Goal: Transaction & Acquisition: Purchase product/service

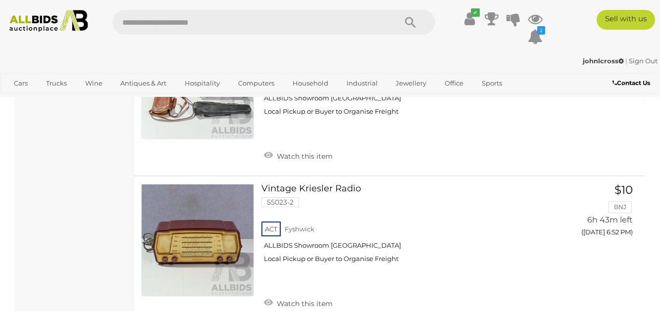
scroll to position [4551, 0]
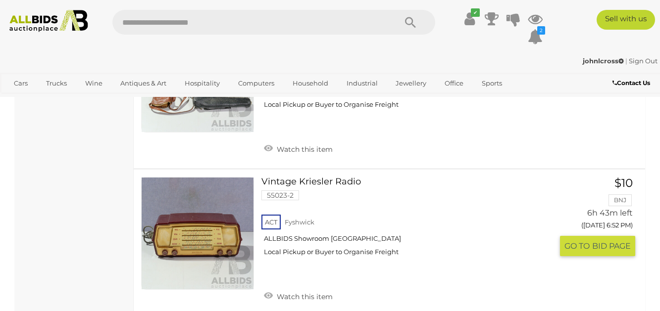
click at [189, 238] on link at bounding box center [197, 233] width 113 height 113
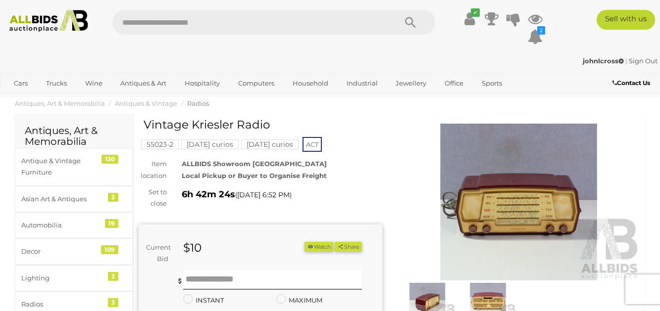
click at [519, 206] on img at bounding box center [518, 202] width 243 height 157
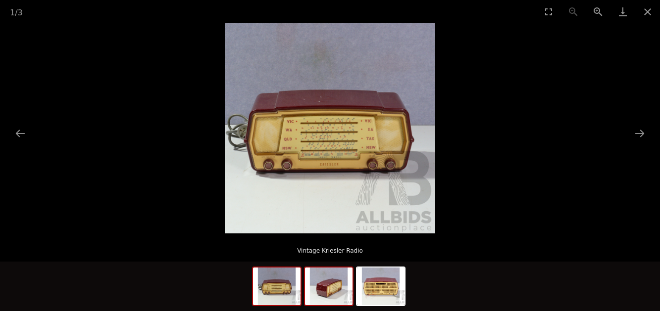
click at [332, 288] on img at bounding box center [328, 287] width 47 height 38
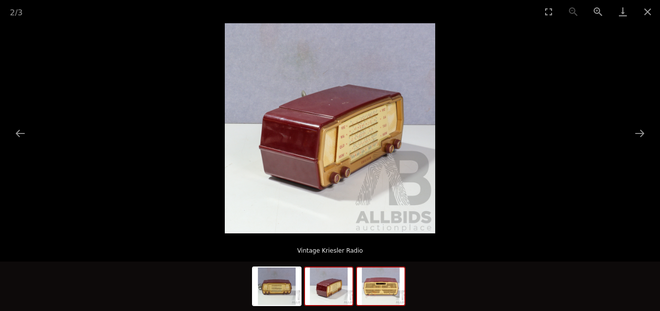
click at [381, 299] on img at bounding box center [380, 287] width 47 height 38
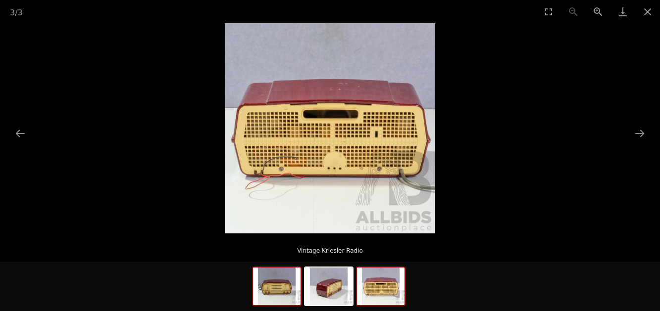
click at [287, 293] on img at bounding box center [276, 287] width 47 height 38
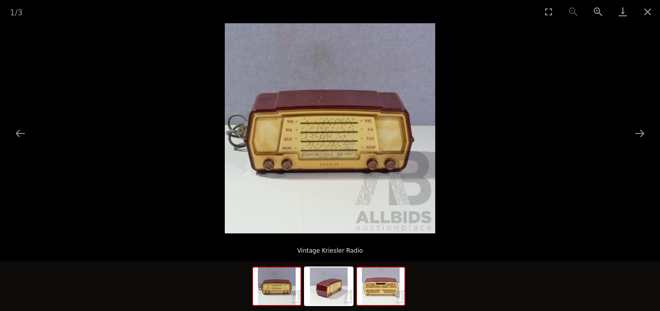
click at [375, 290] on img at bounding box center [380, 287] width 47 height 38
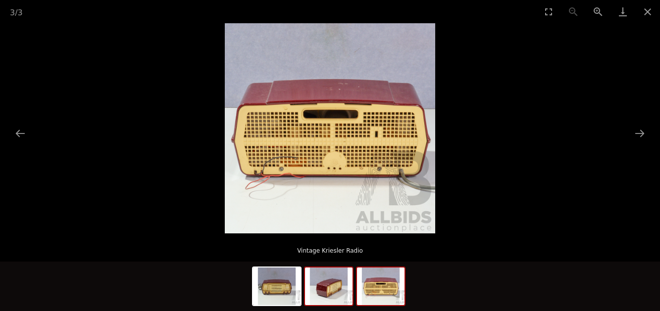
click at [330, 293] on img at bounding box center [328, 287] width 47 height 38
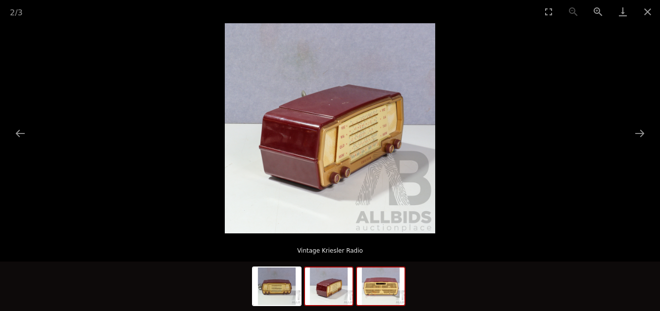
click at [382, 291] on img at bounding box center [380, 287] width 47 height 38
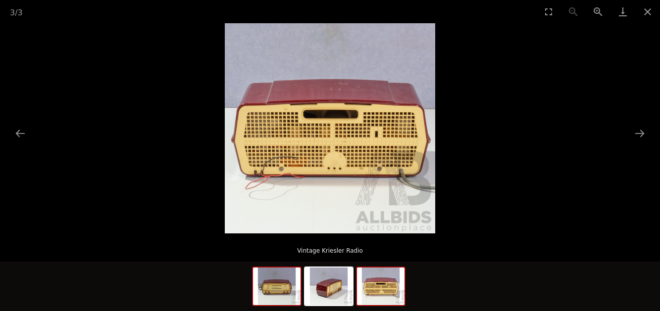
click at [272, 291] on img at bounding box center [276, 287] width 47 height 38
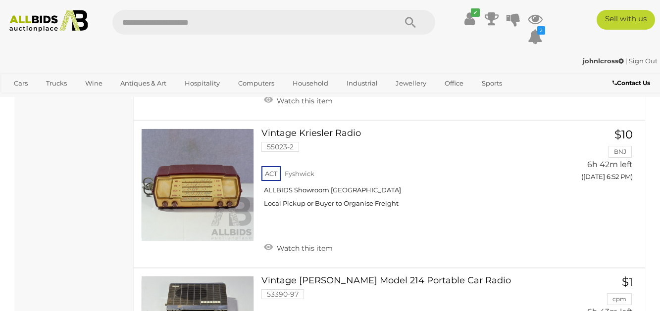
scroll to position [4580, 0]
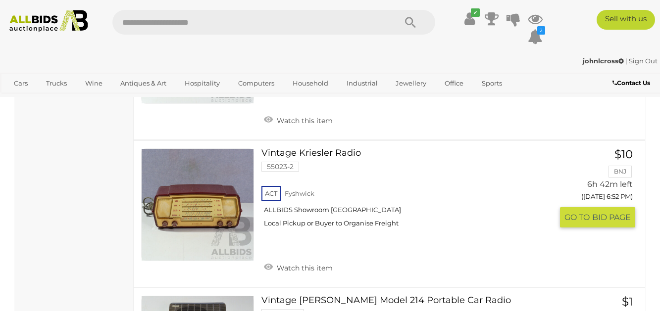
click at [200, 199] on link at bounding box center [197, 204] width 113 height 113
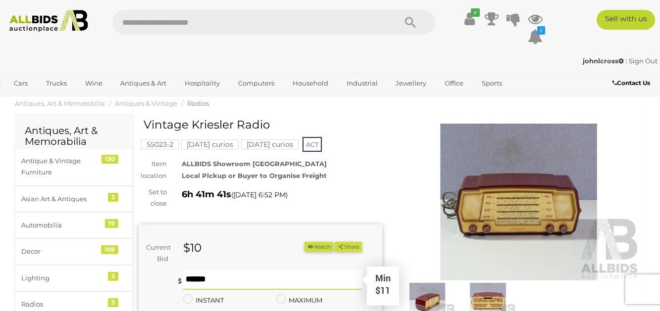
click at [260, 278] on input "text" at bounding box center [272, 280] width 179 height 20
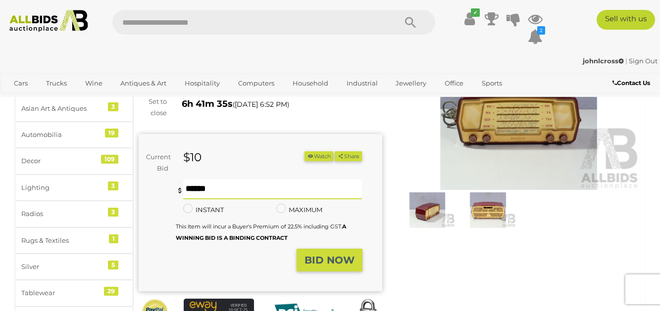
scroll to position [104, 0]
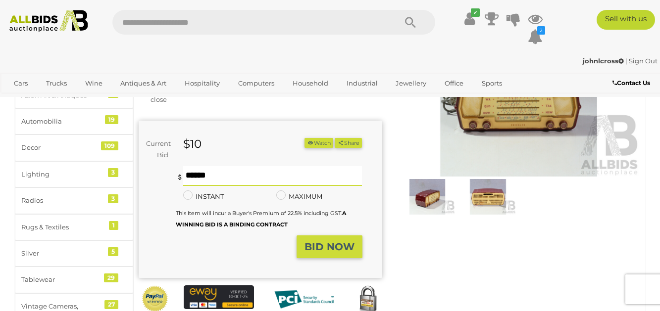
type input "**"
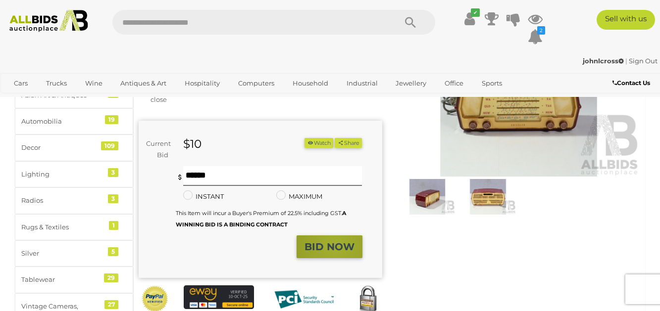
click at [335, 245] on strong "BID NOW" at bounding box center [329, 247] width 50 height 12
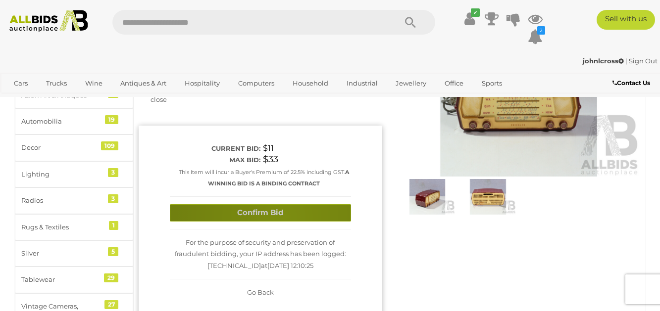
click at [284, 216] on button "Confirm Bid" at bounding box center [260, 212] width 181 height 17
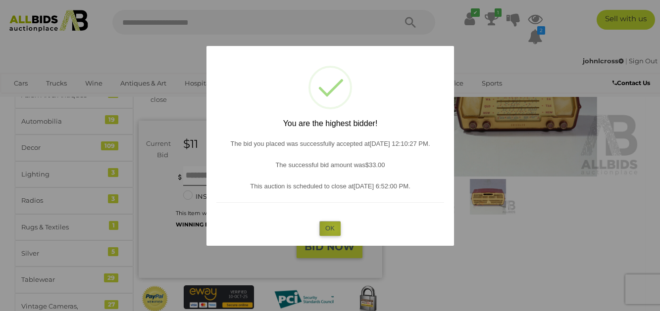
click at [334, 229] on button "OK" at bounding box center [329, 228] width 21 height 14
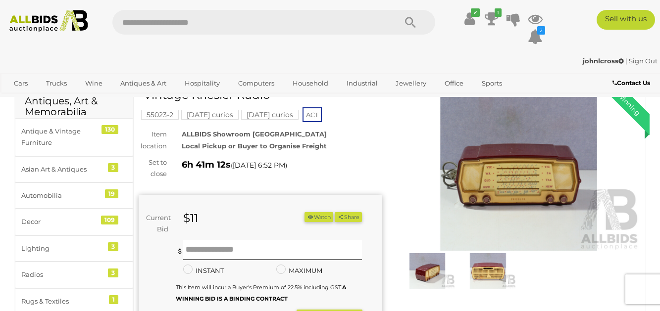
scroll to position [0, 0]
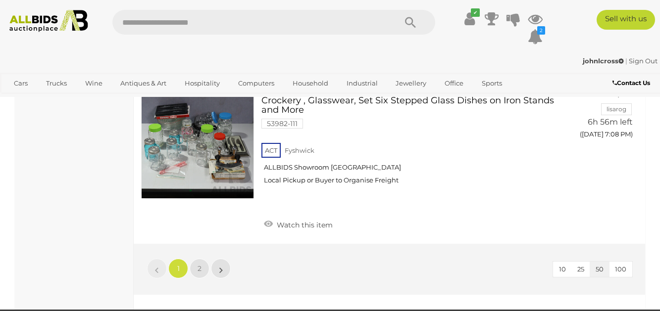
scroll to position [7673, 0]
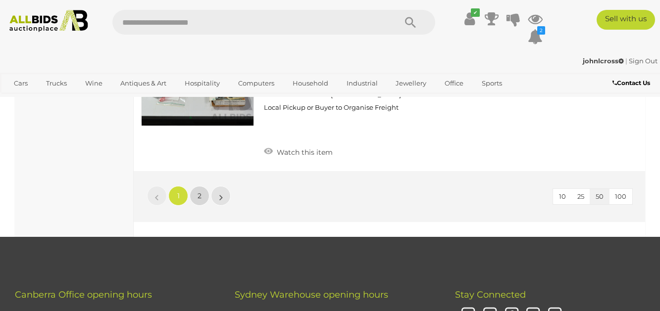
click at [199, 191] on span "2" at bounding box center [199, 195] width 4 height 9
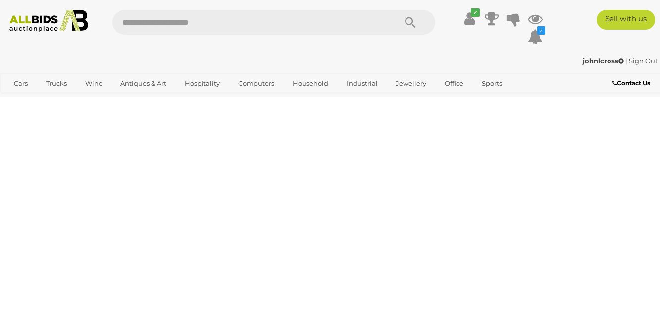
scroll to position [50, 0]
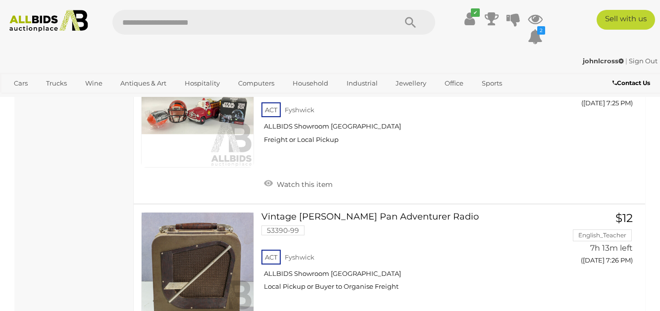
scroll to position [3144, 0]
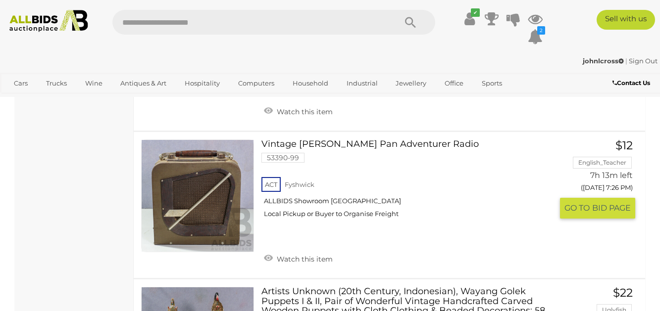
click at [186, 191] on link at bounding box center [197, 196] width 113 height 113
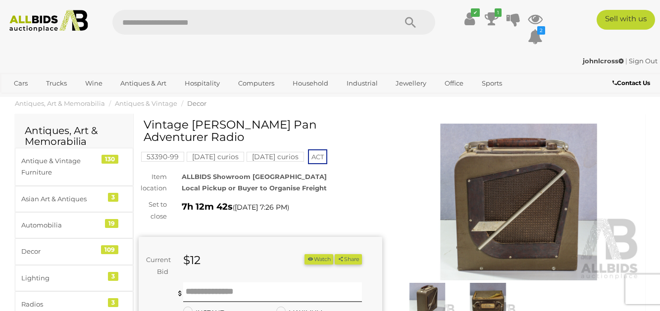
click at [526, 213] on img at bounding box center [518, 202] width 243 height 157
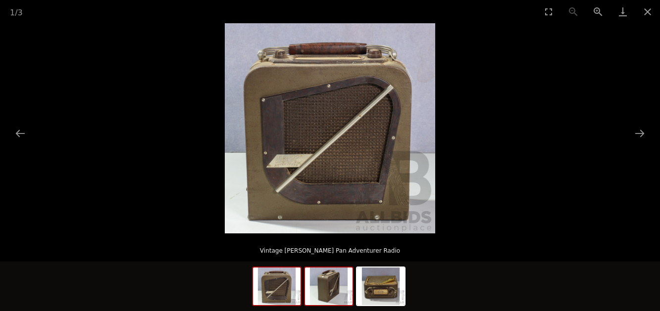
click at [324, 289] on img at bounding box center [328, 287] width 47 height 38
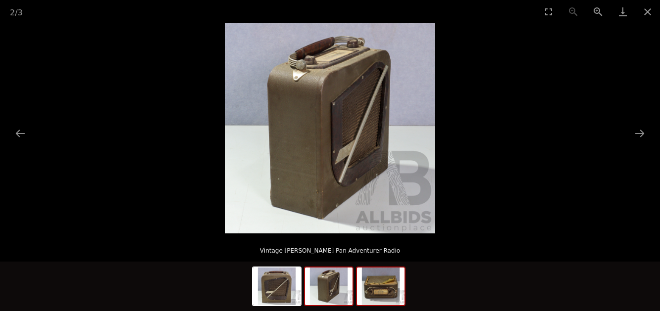
click at [380, 297] on img at bounding box center [380, 287] width 47 height 38
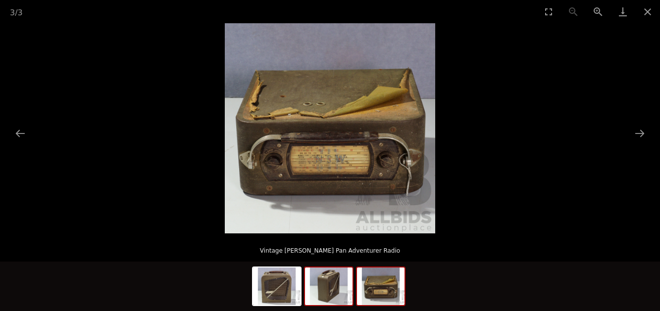
click at [331, 293] on img at bounding box center [328, 287] width 47 height 38
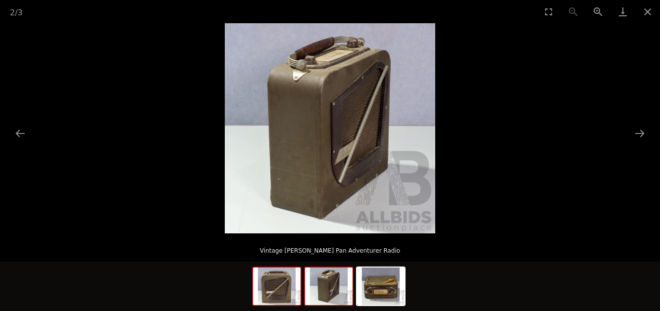
click at [275, 286] on img at bounding box center [276, 287] width 47 height 38
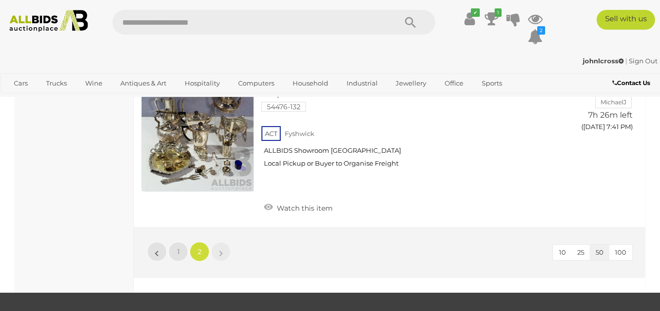
scroll to position [5478, 0]
